Goal: Task Accomplishment & Management: Manage account settings

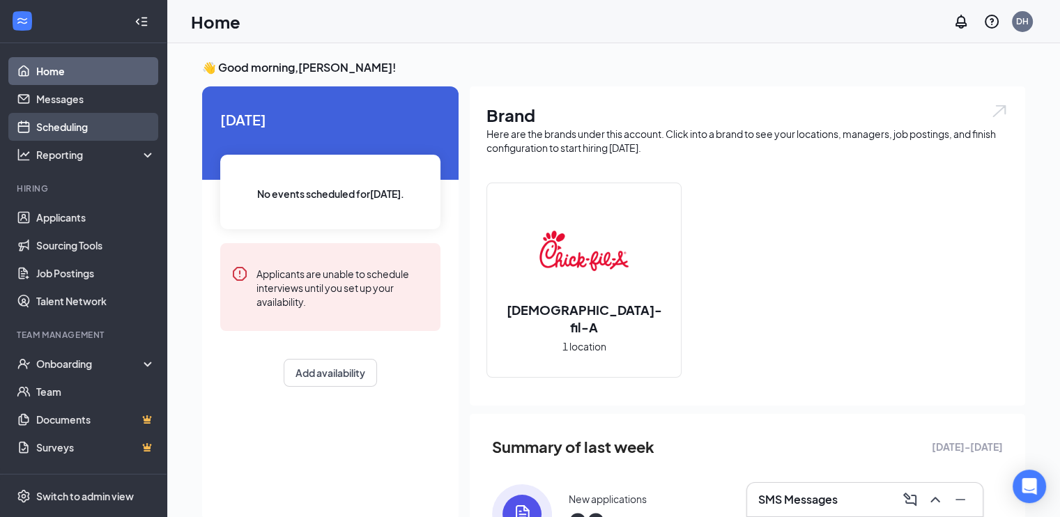
click at [74, 127] on link "Scheduling" at bounding box center [95, 127] width 119 height 28
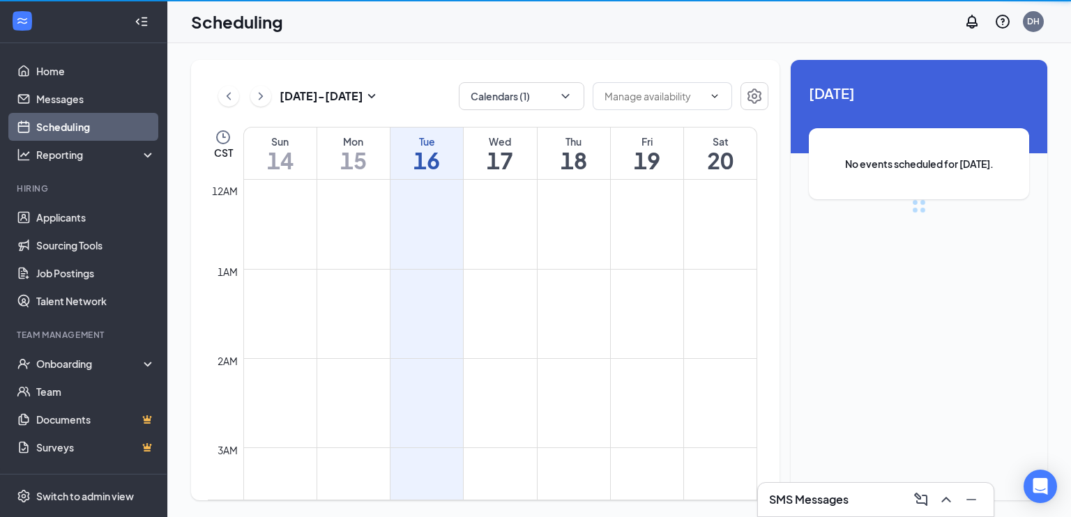
scroll to position [685, 0]
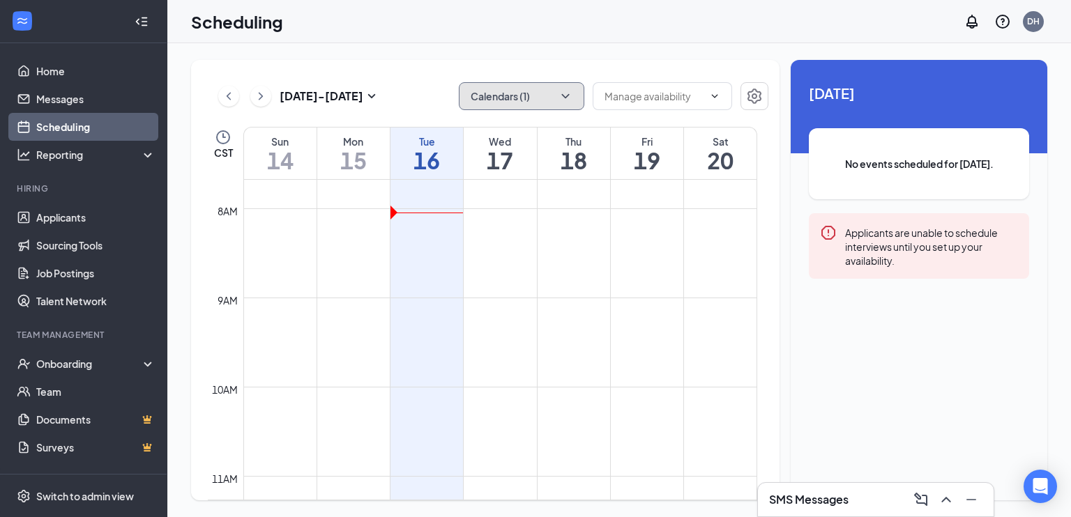
click at [528, 96] on button "Calendars (1)" at bounding box center [521, 96] width 125 height 28
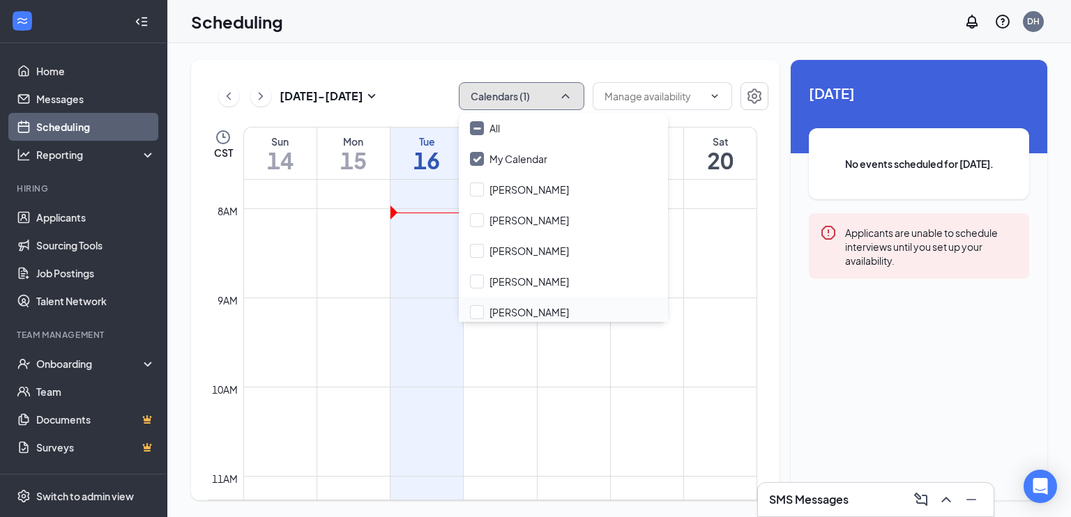
scroll to position [67, 0]
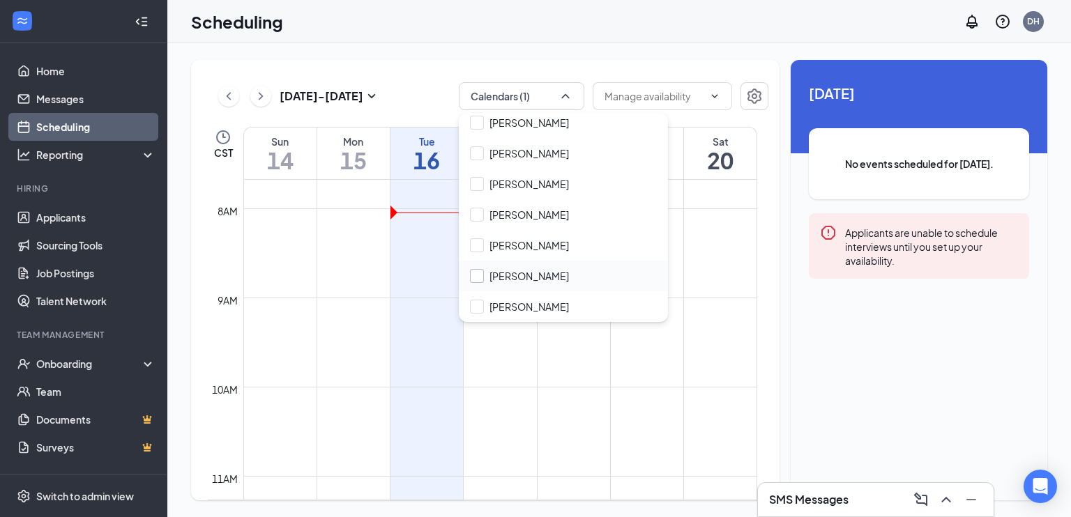
click at [528, 274] on input "[PERSON_NAME]" at bounding box center [519, 276] width 99 height 14
checkbox input "true"
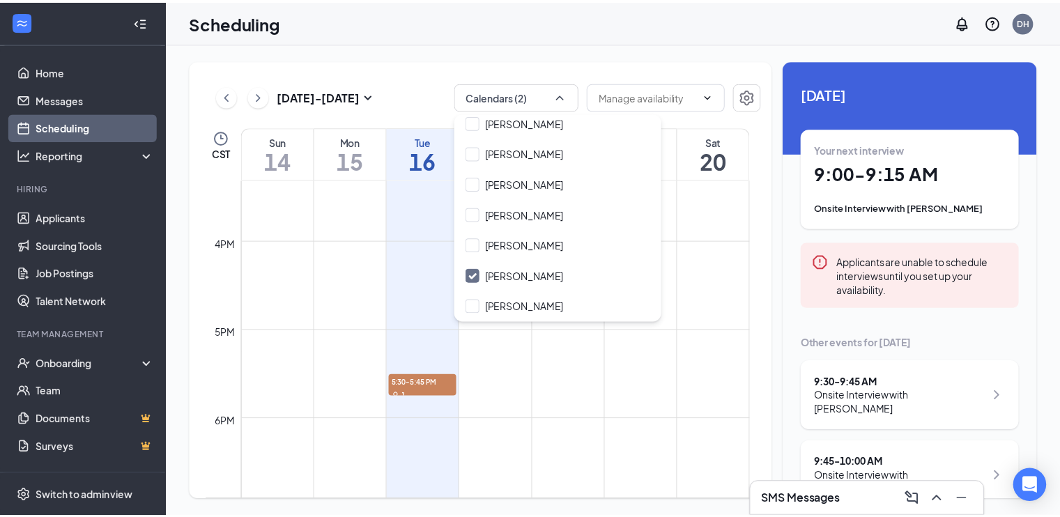
scroll to position [1382, 0]
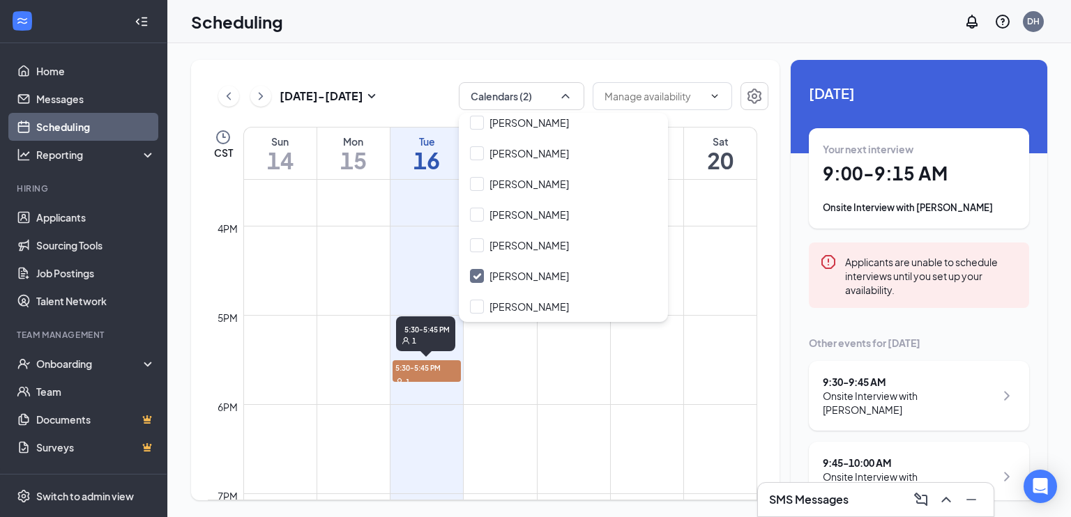
click at [425, 380] on div "1" at bounding box center [426, 381] width 68 height 14
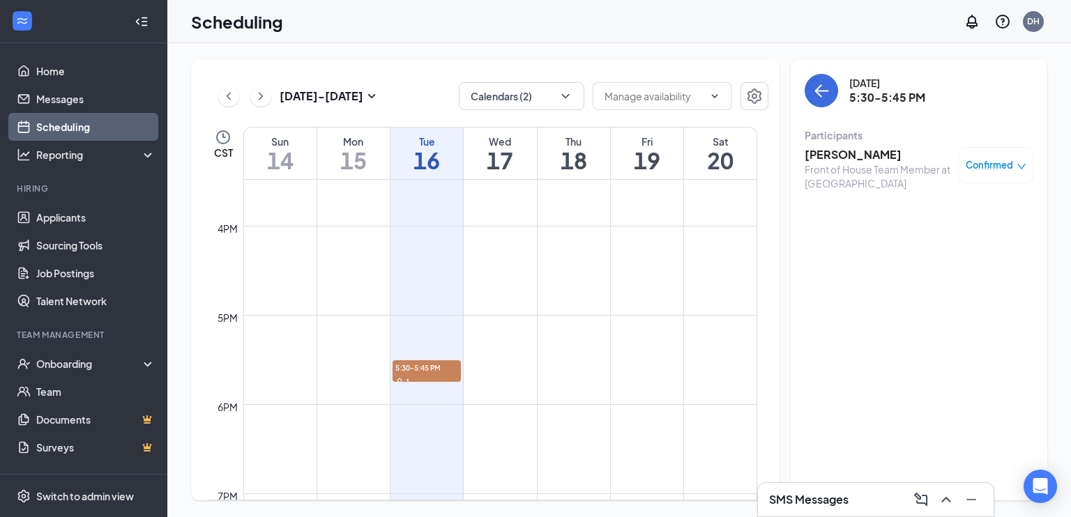
click at [537, 24] on div "Scheduling DH" at bounding box center [619, 21] width 904 height 43
click at [811, 505] on h3 "SMS Messages" at bounding box center [808, 499] width 79 height 15
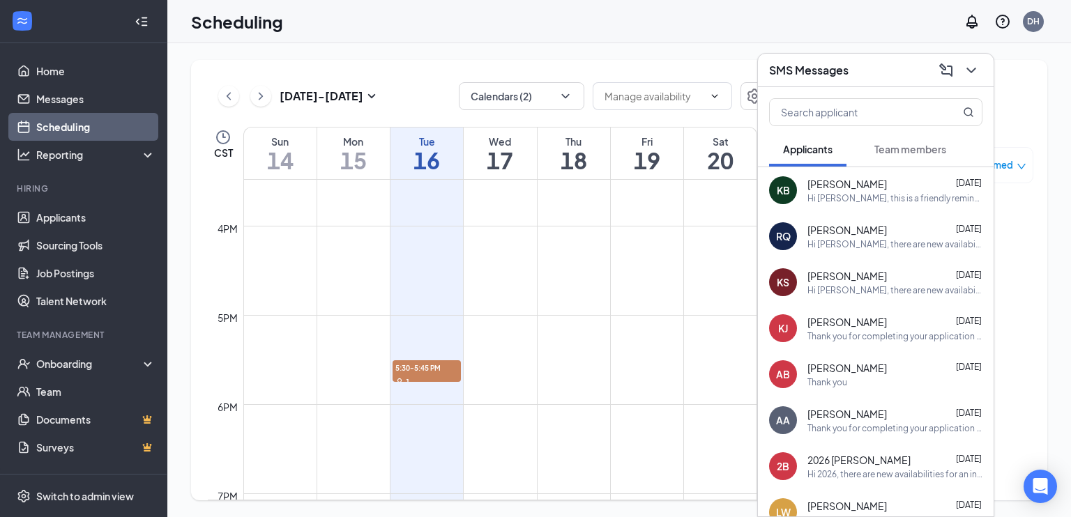
click at [855, 230] on span "[PERSON_NAME]" at bounding box center [846, 230] width 79 height 14
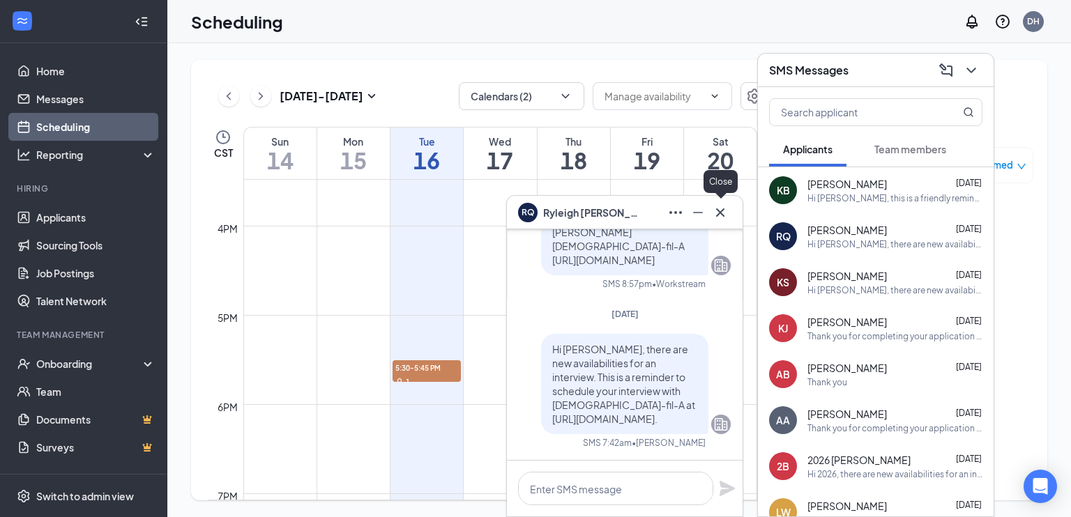
click at [722, 209] on icon "Cross" at bounding box center [720, 212] width 17 height 17
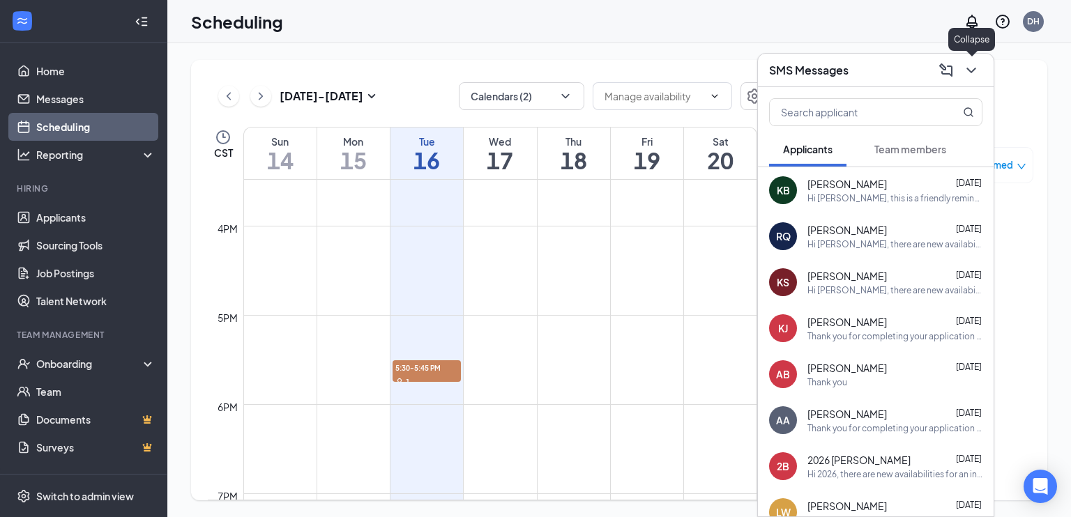
click at [965, 75] on icon "ChevronDown" at bounding box center [971, 70] width 17 height 17
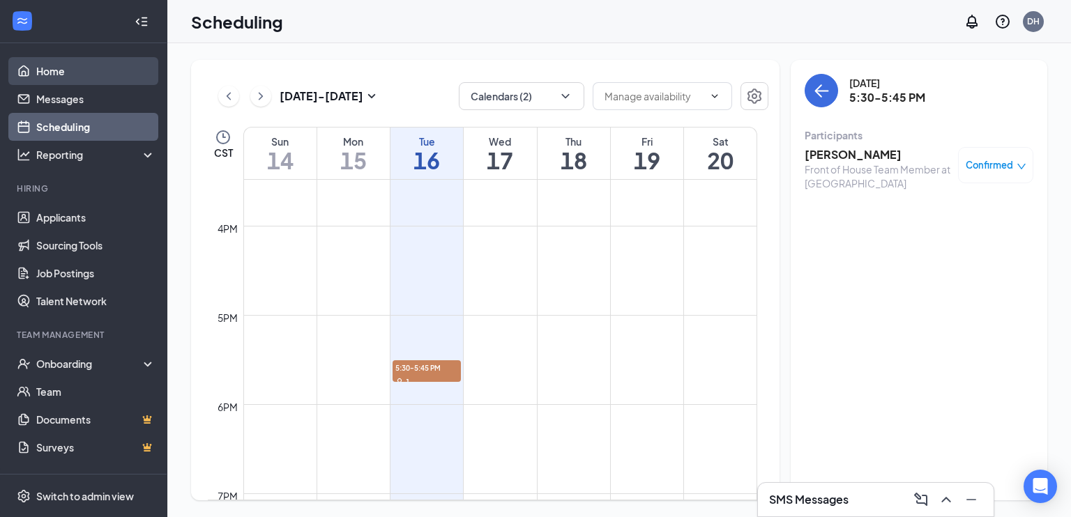
click at [50, 75] on link "Home" at bounding box center [95, 71] width 119 height 28
